Goal: Task Accomplishment & Management: Use online tool/utility

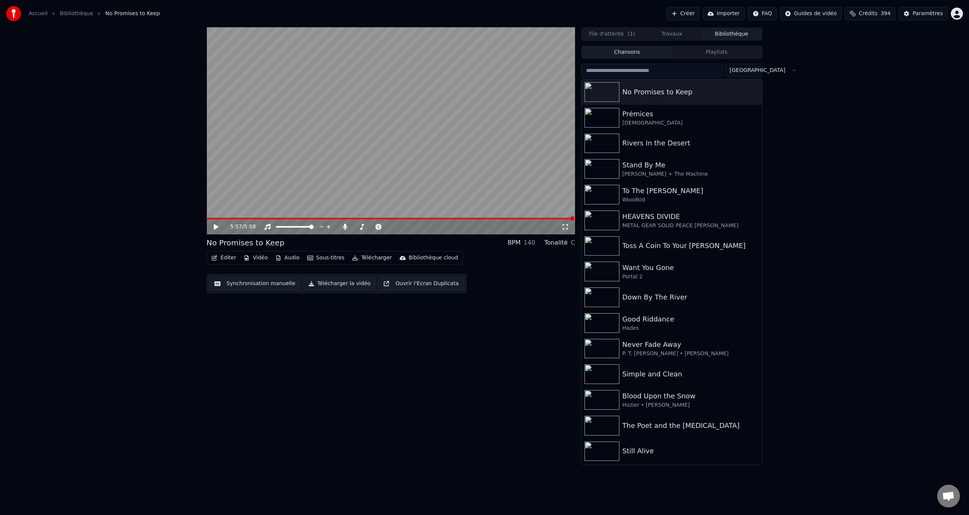
drag, startPoint x: 217, startPoint y: 227, endPoint x: 214, endPoint y: 223, distance: 4.9
click at [216, 226] on icon at bounding box center [216, 226] width 5 height 5
click at [247, 281] on button "Synchronisation manuelle" at bounding box center [255, 284] width 91 height 14
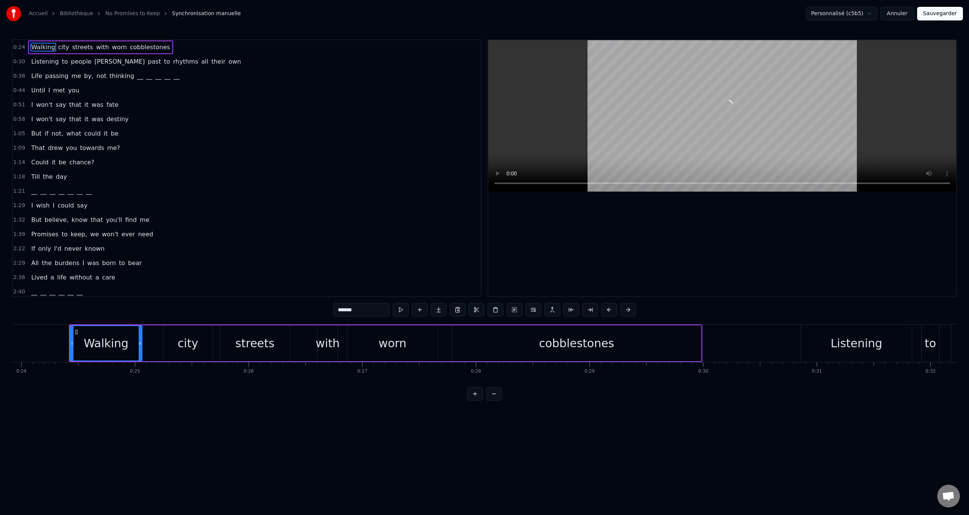
scroll to position [0, 2739]
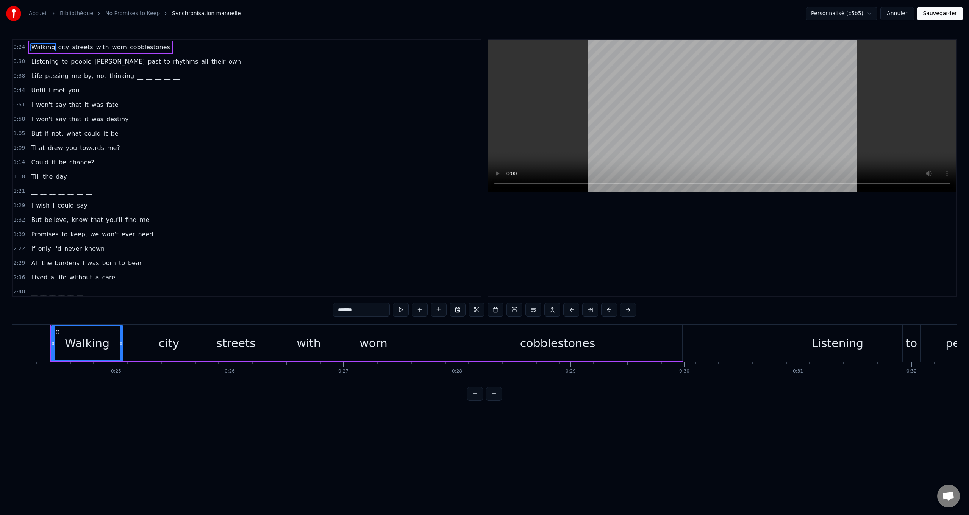
click at [56, 73] on span "passing" at bounding box center [56, 76] width 25 height 9
type input "*******"
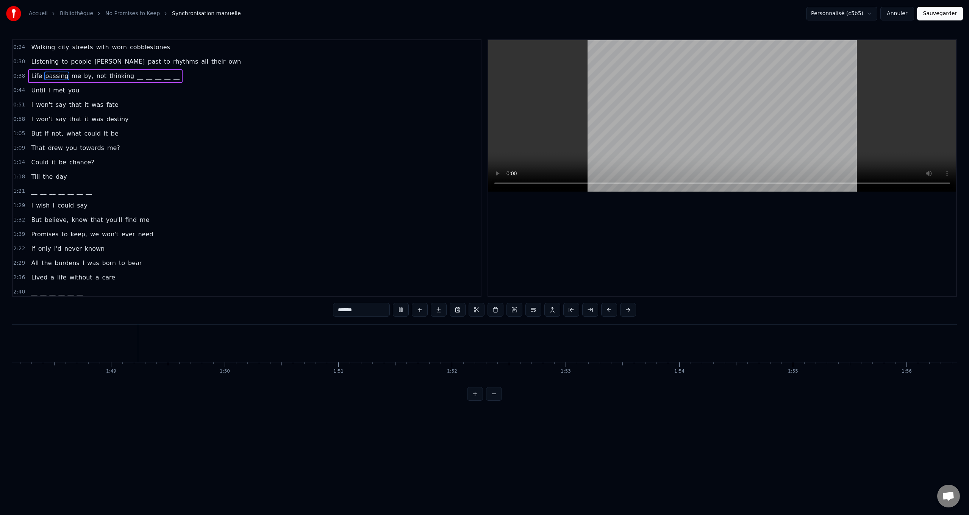
scroll to position [0, 12296]
click at [30, 119] on span "I" at bounding box center [31, 119] width 3 height 9
click at [32, 107] on div "I won't say that it was fate" at bounding box center [74, 105] width 93 height 14
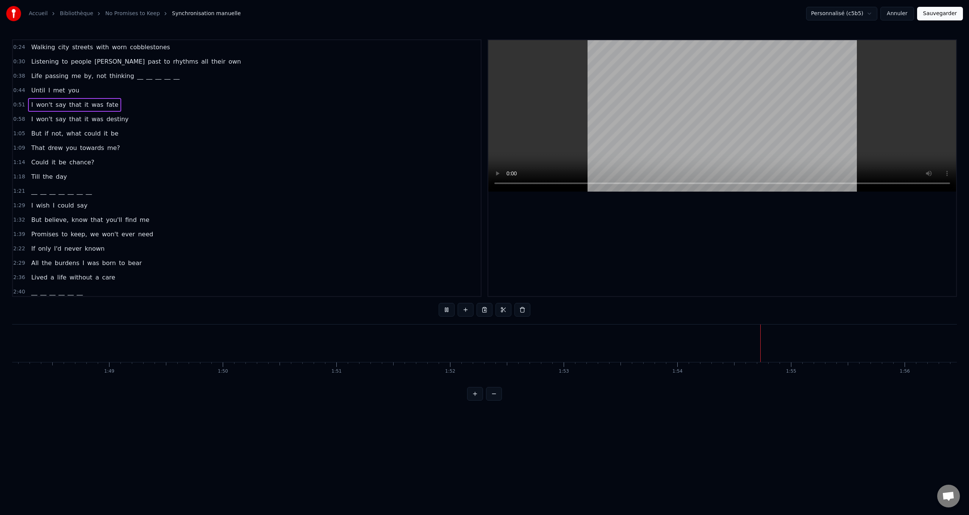
click at [30, 102] on span "I" at bounding box center [31, 104] width 3 height 9
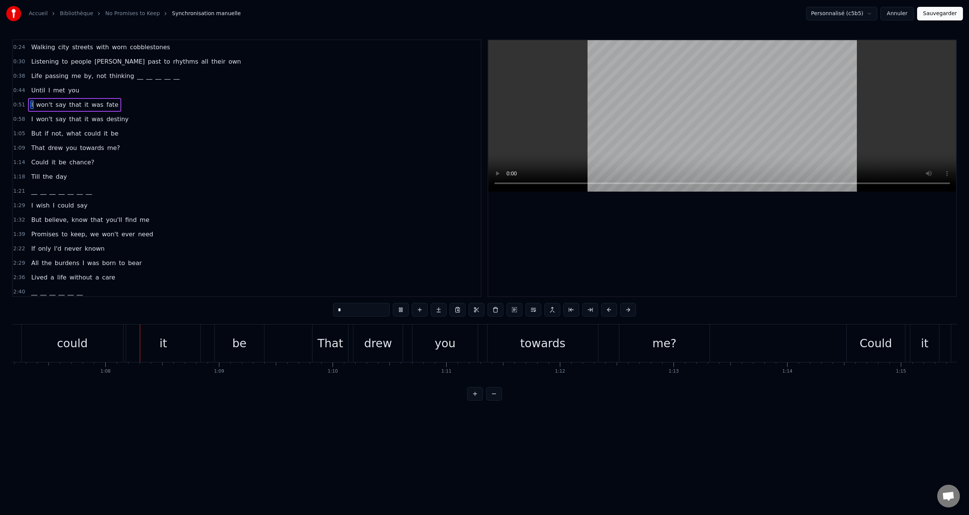
scroll to position [0, 7640]
click at [39, 278] on span "Lived" at bounding box center [39, 277] width 18 height 9
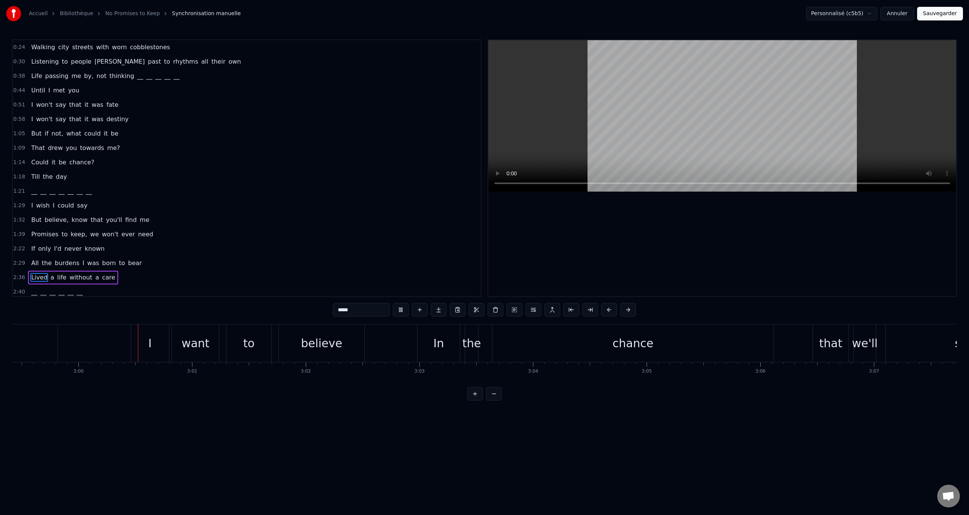
scroll to position [0, 20404]
click at [34, 75] on span "Life" at bounding box center [36, 76] width 13 height 9
type input "****"
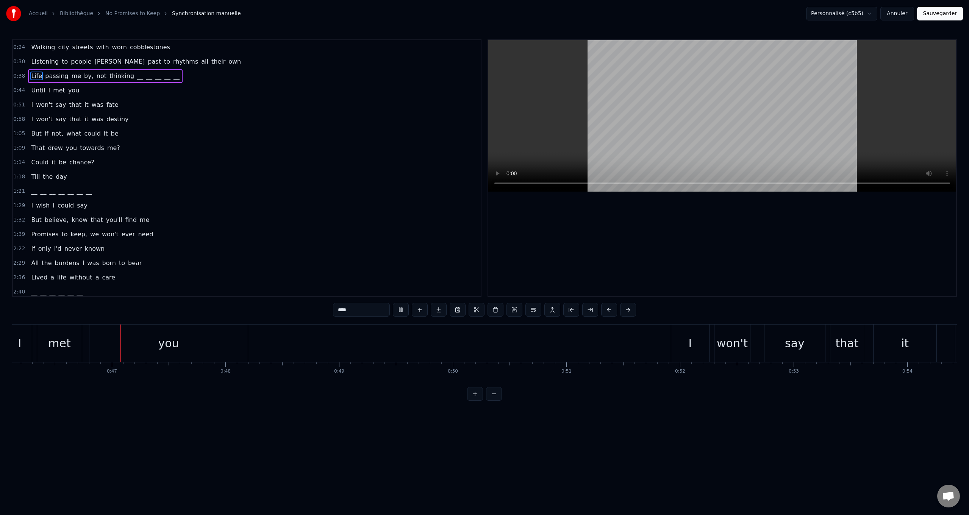
scroll to position [0, 5247]
click at [946, 14] on button "Sauvegarder" at bounding box center [941, 14] width 46 height 14
